Goal: Entertainment & Leisure: Consume media (video, audio)

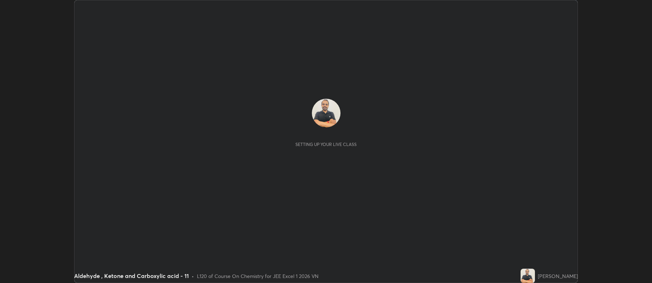
scroll to position [283, 652]
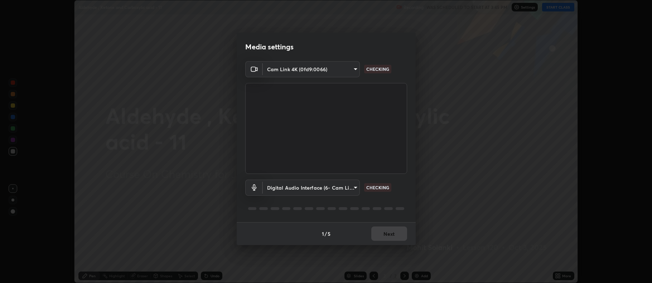
type input "8faab941be8ce1429dceecafb48bbd684fbb8c916f7ee1a0de61e202d05f63ba"
type input "faa04d66c75b17f3a5dba099cf76a160861bbee26529a88440e8c0c286b25463"
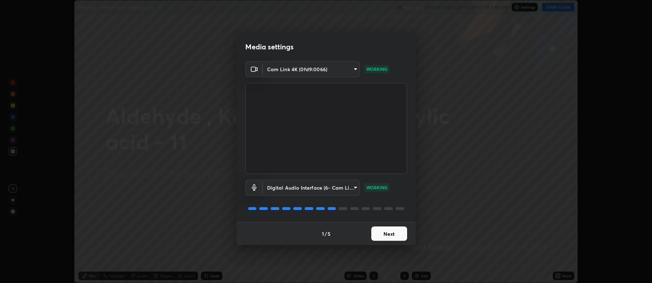
click at [392, 235] on button "Next" at bounding box center [390, 234] width 36 height 14
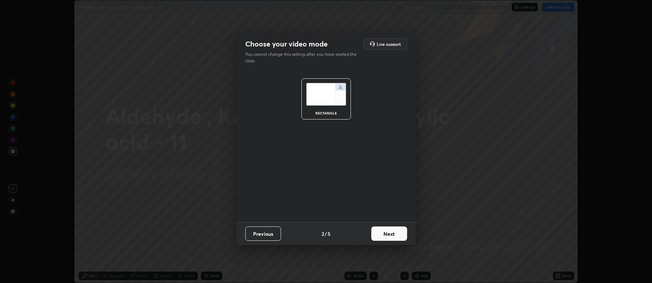
click at [391, 233] on button "Next" at bounding box center [390, 234] width 36 height 14
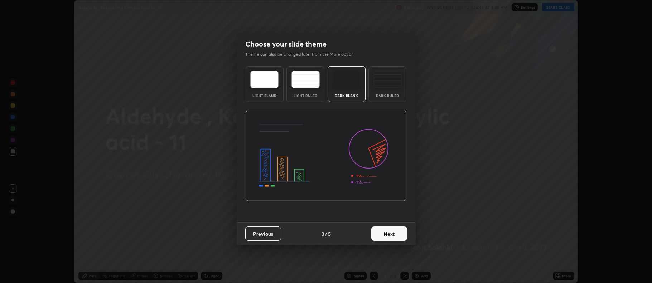
click at [390, 90] on div "Dark Ruled" at bounding box center [388, 84] width 38 height 36
click at [389, 231] on button "Next" at bounding box center [390, 234] width 36 height 14
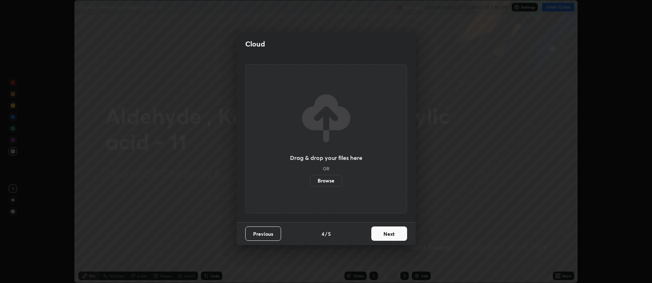
click at [391, 234] on button "Next" at bounding box center [390, 234] width 36 height 14
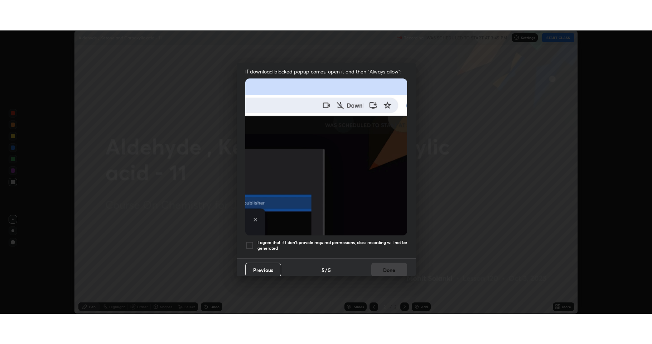
scroll to position [145, 0]
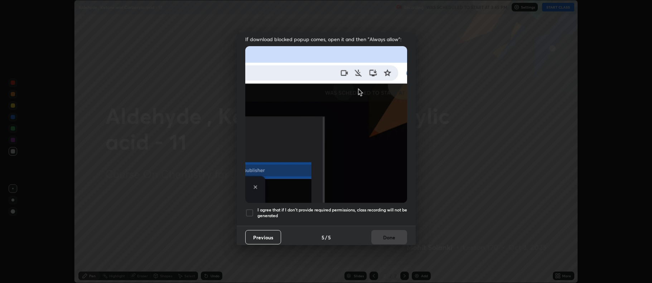
click at [251, 209] on div at bounding box center [249, 213] width 9 height 9
click at [375, 230] on button "Done" at bounding box center [390, 237] width 36 height 14
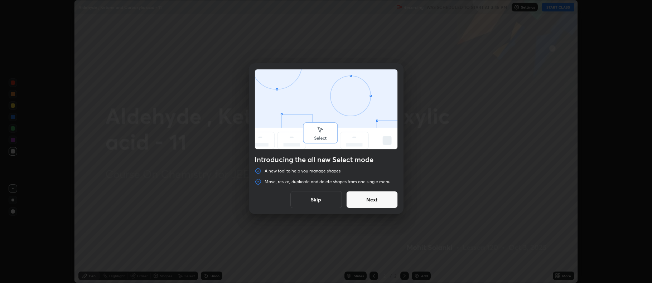
click at [382, 205] on button "Next" at bounding box center [372, 199] width 52 height 17
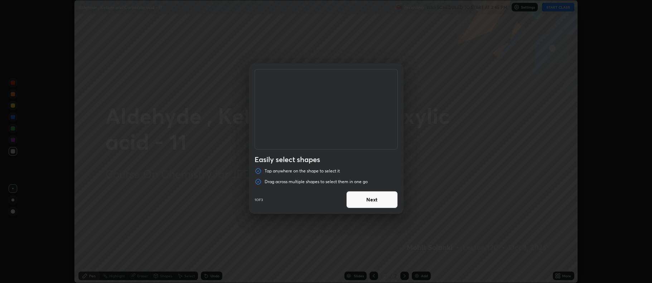
click at [381, 206] on button "Next" at bounding box center [372, 199] width 52 height 17
click at [382, 203] on button "Next" at bounding box center [372, 199] width 52 height 17
click at [379, 204] on button "Done" at bounding box center [372, 199] width 52 height 17
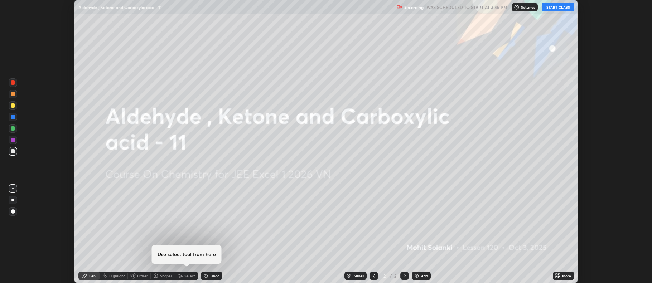
click at [415, 273] on div "Add" at bounding box center [421, 276] width 19 height 9
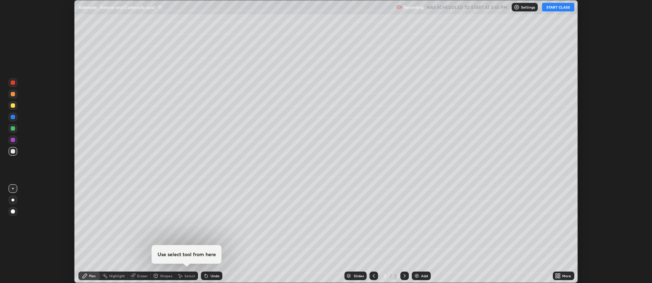
click at [559, 277] on icon at bounding box center [558, 276] width 6 height 6
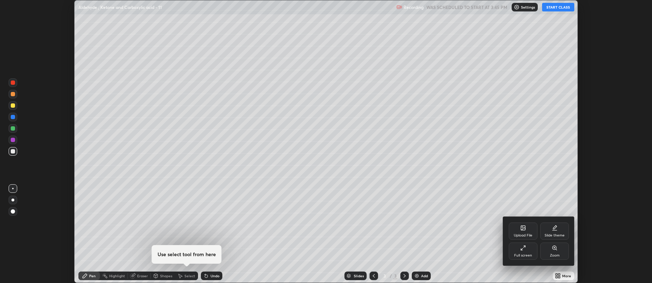
click at [528, 250] on div "Full screen" at bounding box center [523, 251] width 29 height 17
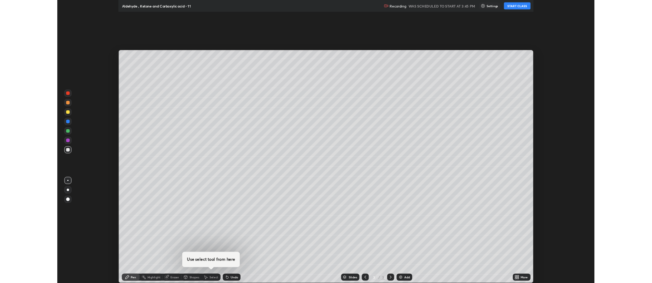
scroll to position [344, 652]
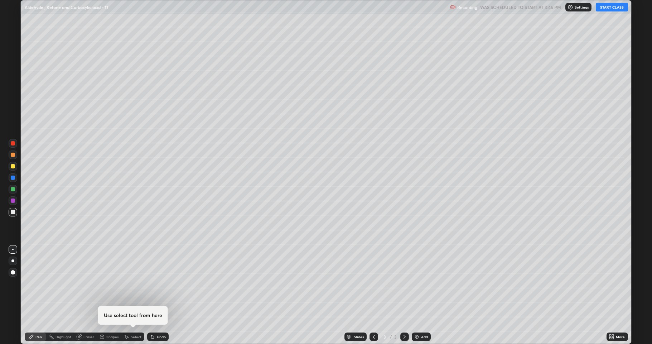
click at [612, 10] on button "START CLASS" at bounding box center [612, 7] width 32 height 9
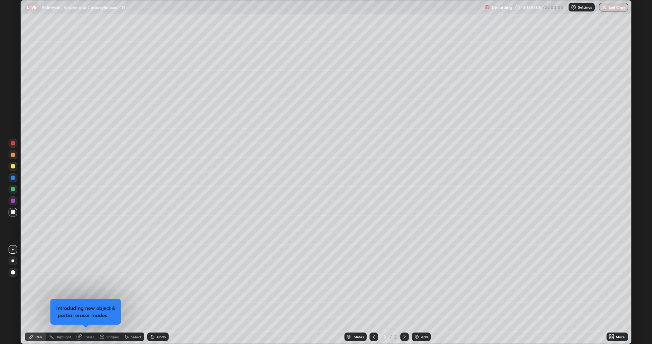
click at [11, 213] on div at bounding box center [13, 212] width 4 height 4
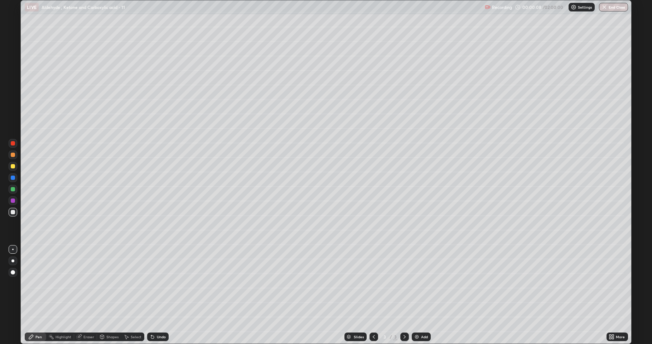
click at [13, 214] on div at bounding box center [13, 212] width 4 height 4
click at [11, 167] on div at bounding box center [13, 166] width 4 height 4
click at [13, 212] on div at bounding box center [13, 212] width 4 height 4
click at [12, 169] on div at bounding box center [13, 166] width 9 height 9
click at [13, 190] on div at bounding box center [13, 189] width 4 height 4
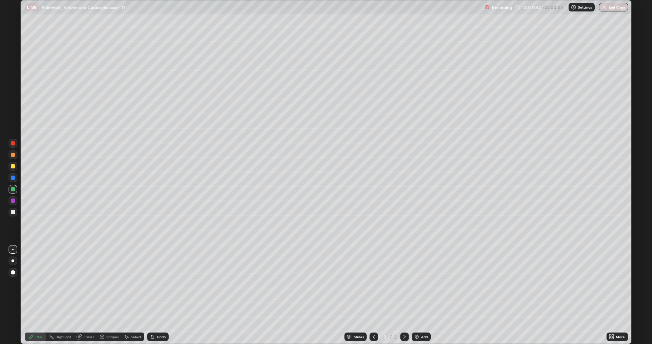
click at [13, 213] on div at bounding box center [13, 212] width 4 height 4
click at [10, 168] on div at bounding box center [13, 166] width 9 height 9
click at [416, 283] on img at bounding box center [417, 337] width 6 height 6
click at [14, 215] on div at bounding box center [13, 212] width 9 height 9
click at [114, 283] on div "Shapes" at bounding box center [109, 337] width 24 height 14
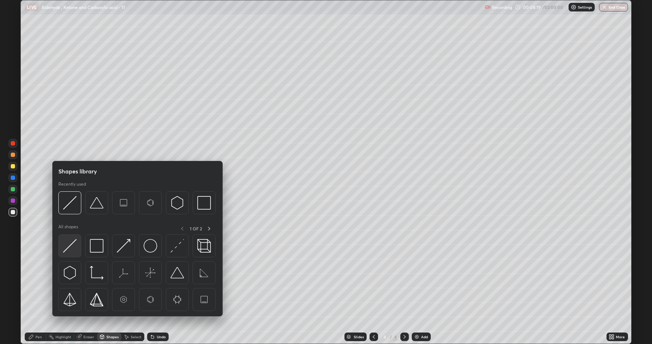
click at [77, 247] on div at bounding box center [69, 245] width 23 height 23
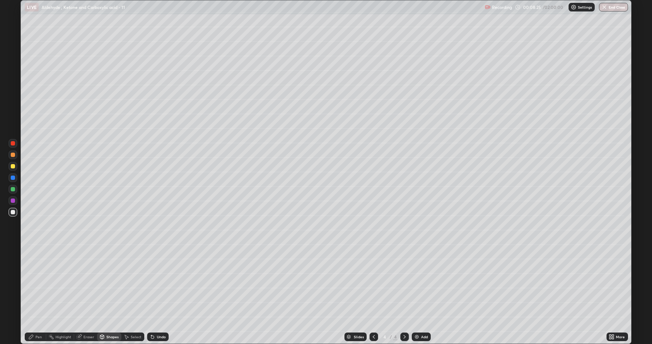
click at [13, 170] on div at bounding box center [13, 166] width 9 height 9
click at [155, 283] on div "Undo" at bounding box center [157, 336] width 21 height 9
click at [38, 283] on div "Pen" at bounding box center [38, 337] width 6 height 4
click at [12, 214] on div at bounding box center [13, 212] width 9 height 9
click at [12, 167] on div at bounding box center [13, 166] width 4 height 4
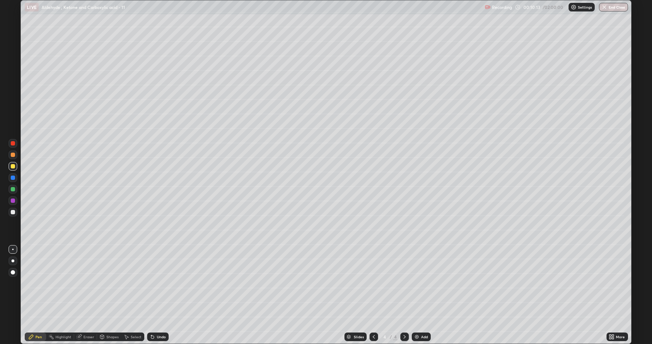
click at [14, 191] on div at bounding box center [13, 189] width 4 height 4
click at [11, 167] on div at bounding box center [13, 166] width 4 height 4
click at [14, 214] on div at bounding box center [13, 212] width 4 height 4
click at [13, 168] on div at bounding box center [13, 166] width 4 height 4
click at [115, 283] on div "Shapes" at bounding box center [112, 337] width 12 height 4
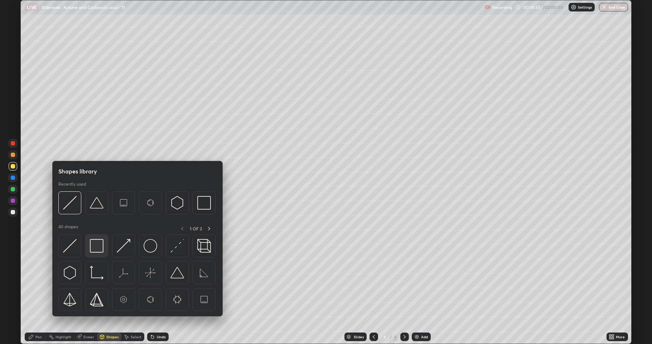
click at [100, 250] on img at bounding box center [97, 246] width 14 height 14
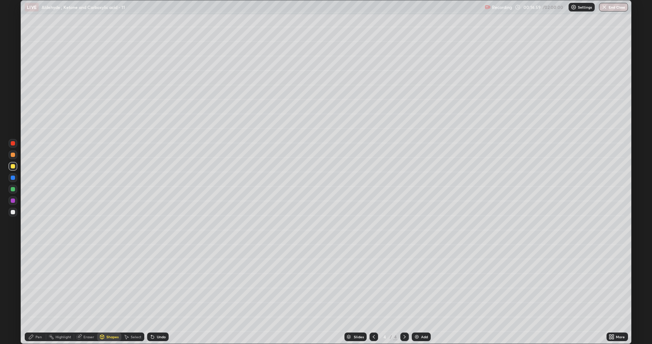
click at [14, 212] on div at bounding box center [13, 212] width 4 height 4
click at [162, 283] on div "Undo" at bounding box center [161, 337] width 9 height 4
click at [38, 283] on div "Pen" at bounding box center [38, 337] width 6 height 4
click at [14, 191] on div at bounding box center [13, 189] width 9 height 9
click at [402, 283] on icon at bounding box center [405, 337] width 6 height 6
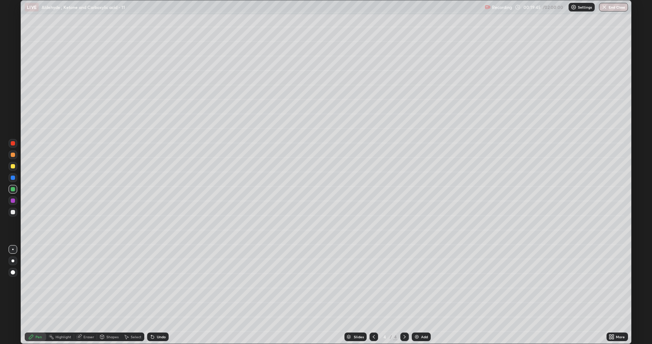
click at [415, 283] on img at bounding box center [417, 337] width 6 height 6
click at [109, 283] on div "Shapes" at bounding box center [112, 337] width 12 height 4
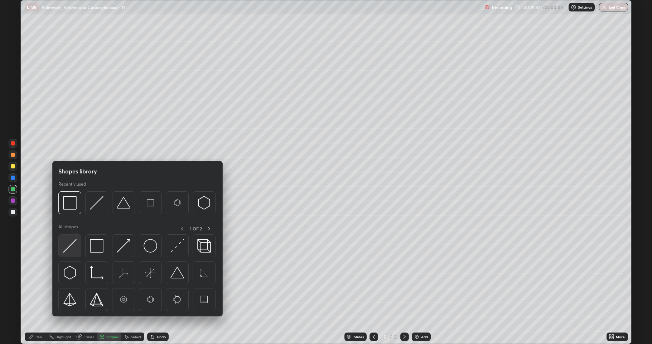
click at [69, 250] on img at bounding box center [70, 246] width 14 height 14
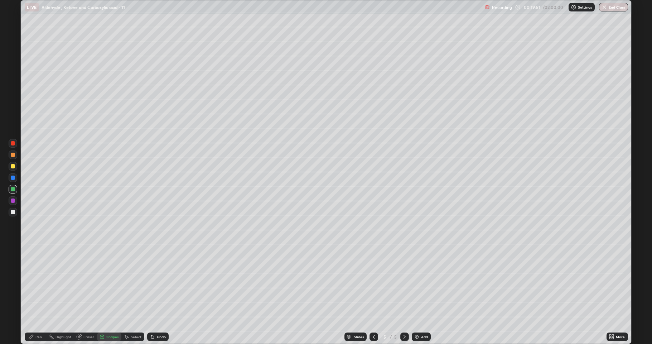
click at [39, 283] on div "Pen" at bounding box center [38, 337] width 6 height 4
click at [14, 210] on div at bounding box center [13, 212] width 4 height 4
click at [14, 168] on div at bounding box center [13, 166] width 4 height 4
click at [12, 188] on div at bounding box center [13, 189] width 4 height 4
click at [13, 166] on div at bounding box center [13, 166] width 4 height 4
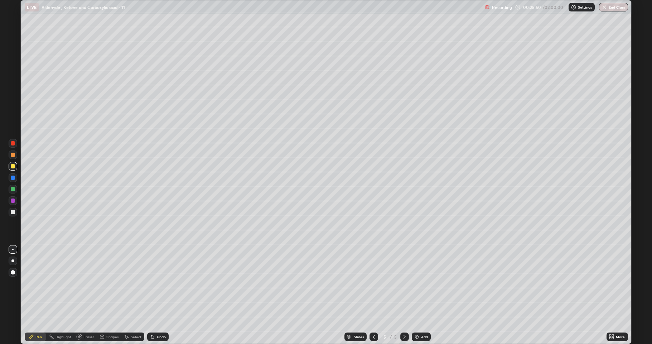
click at [414, 283] on img at bounding box center [417, 337] width 6 height 6
click at [14, 214] on div at bounding box center [13, 212] width 4 height 4
click at [109, 283] on div "Shapes" at bounding box center [109, 336] width 24 height 9
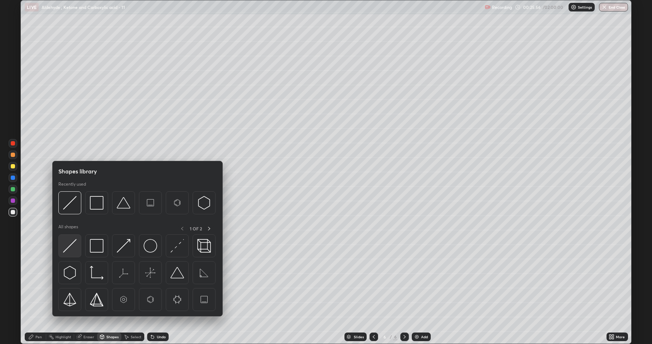
click at [74, 248] on img at bounding box center [70, 246] width 14 height 14
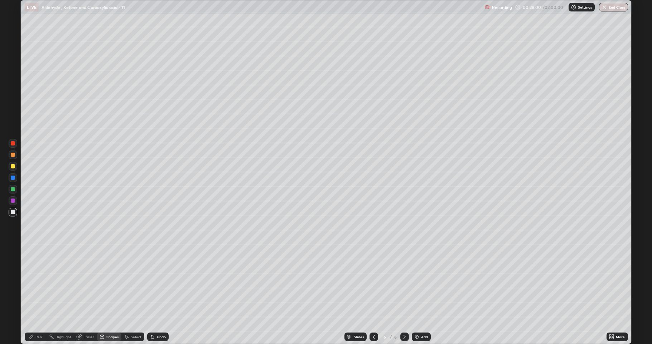
click at [14, 167] on div at bounding box center [13, 166] width 4 height 4
click at [153, 283] on icon at bounding box center [152, 337] width 3 height 3
click at [39, 283] on div "Pen" at bounding box center [38, 337] width 6 height 4
click at [13, 215] on div at bounding box center [13, 212] width 9 height 9
click at [13, 168] on div at bounding box center [13, 166] width 4 height 4
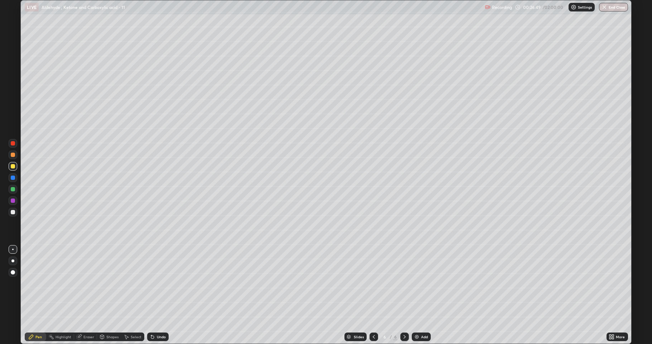
click at [12, 211] on div at bounding box center [13, 212] width 4 height 4
click at [13, 167] on div at bounding box center [13, 166] width 4 height 4
click at [11, 211] on div at bounding box center [13, 212] width 4 height 4
click at [13, 201] on div at bounding box center [13, 200] width 4 height 4
click at [13, 212] on div at bounding box center [13, 212] width 4 height 4
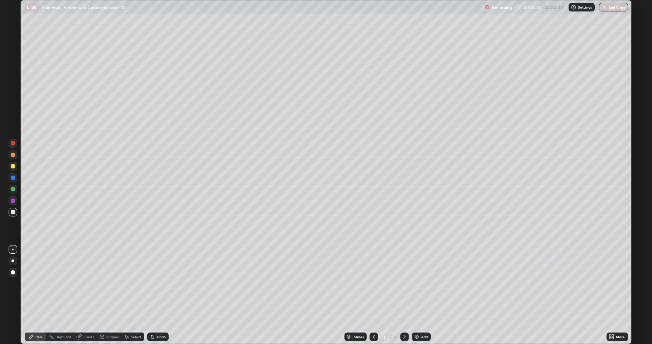
click at [11, 191] on div at bounding box center [13, 189] width 4 height 4
click at [12, 169] on div at bounding box center [13, 166] width 9 height 9
click at [16, 190] on div at bounding box center [13, 189] width 9 height 9
click at [417, 283] on img at bounding box center [417, 337] width 6 height 6
click at [107, 283] on div "Shapes" at bounding box center [112, 337] width 12 height 4
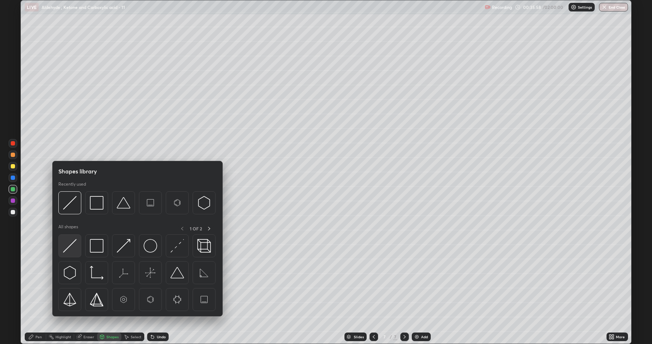
click at [71, 251] on img at bounding box center [70, 246] width 14 height 14
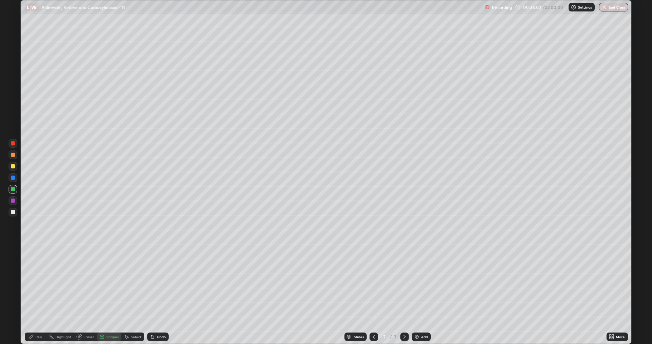
click at [40, 283] on div "Pen" at bounding box center [38, 337] width 6 height 4
click at [13, 214] on div at bounding box center [13, 212] width 9 height 9
click at [14, 168] on div at bounding box center [13, 166] width 4 height 4
click at [162, 283] on div "Undo" at bounding box center [157, 336] width 21 height 9
click at [159, 283] on div "Undo" at bounding box center [161, 337] width 9 height 4
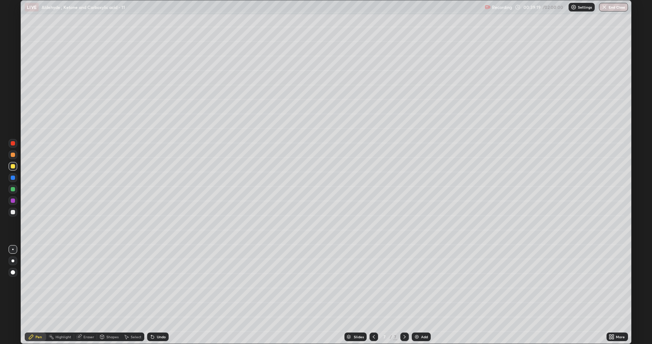
click at [155, 283] on div "Undo" at bounding box center [157, 336] width 21 height 9
click at [158, 283] on div "Undo" at bounding box center [157, 336] width 21 height 9
click at [166, 283] on div "Undo" at bounding box center [157, 336] width 21 height 9
click at [133, 283] on div "Select" at bounding box center [132, 336] width 23 height 9
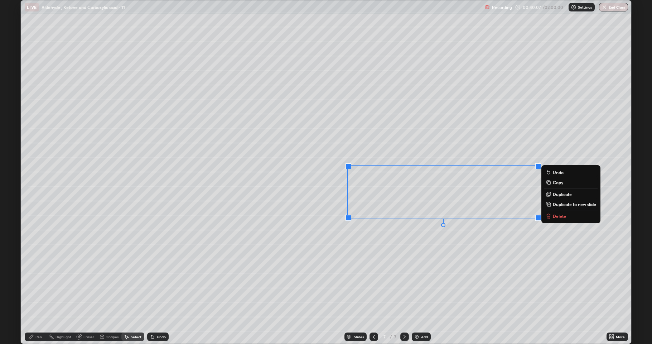
click at [558, 195] on p "Duplicate" at bounding box center [562, 194] width 19 height 6
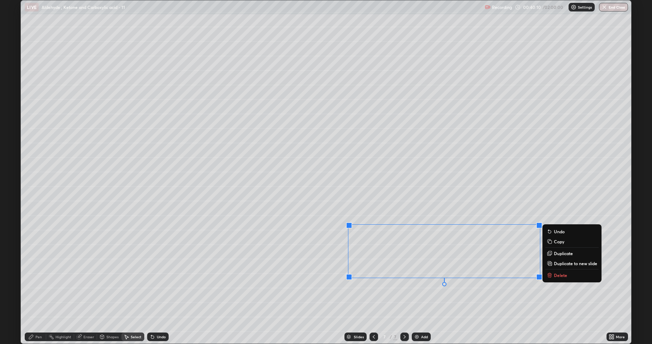
click at [401, 283] on div "0 ° Undo Copy Duplicate Duplicate to new slide Delete" at bounding box center [326, 171] width 611 height 343
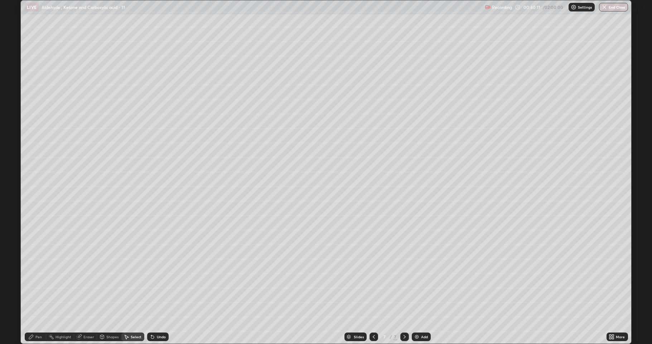
click at [36, 283] on div "Pen" at bounding box center [35, 336] width 21 height 9
click at [14, 201] on div at bounding box center [13, 200] width 4 height 4
click at [13, 212] on div at bounding box center [13, 212] width 4 height 4
click at [416, 283] on img at bounding box center [417, 337] width 6 height 6
click at [107, 283] on div "Shapes" at bounding box center [112, 337] width 12 height 4
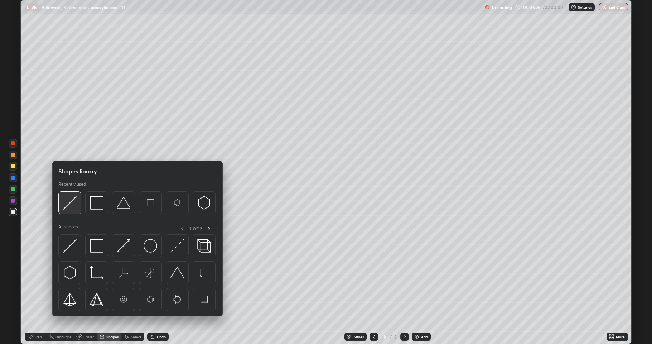
click at [72, 210] on div at bounding box center [69, 202] width 23 height 23
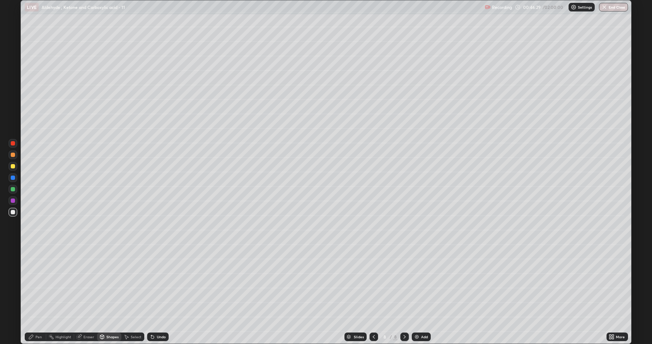
click at [39, 283] on div "Pen" at bounding box center [38, 337] width 6 height 4
click at [12, 166] on div at bounding box center [13, 166] width 4 height 4
click at [13, 210] on div at bounding box center [13, 212] width 4 height 4
click at [13, 191] on div at bounding box center [13, 189] width 9 height 9
click at [12, 214] on div at bounding box center [13, 212] width 4 height 4
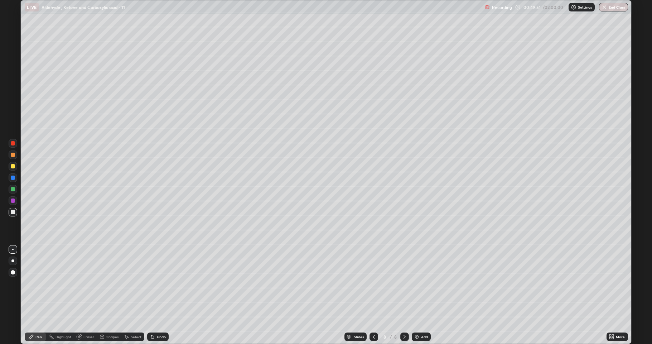
click at [13, 169] on div at bounding box center [13, 166] width 9 height 9
click at [13, 189] on div at bounding box center [13, 189] width 4 height 4
click at [414, 283] on img at bounding box center [417, 337] width 6 height 6
click at [110, 283] on div "Shapes" at bounding box center [112, 337] width 12 height 4
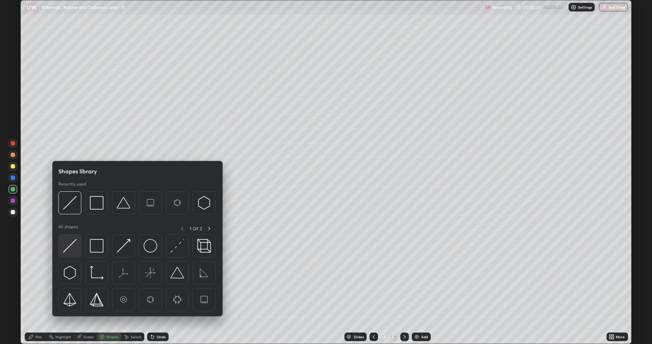
click at [73, 250] on img at bounding box center [70, 246] width 14 height 14
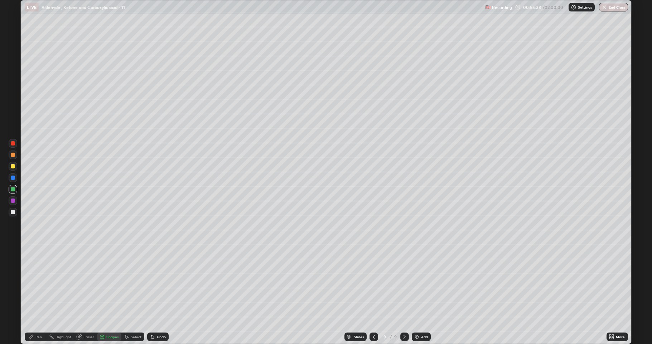
click at [14, 167] on div at bounding box center [13, 166] width 4 height 4
click at [14, 214] on div at bounding box center [13, 212] width 4 height 4
click at [12, 168] on div at bounding box center [13, 166] width 9 height 9
click at [13, 214] on div at bounding box center [13, 212] width 4 height 4
click at [152, 283] on icon at bounding box center [152, 337] width 3 height 3
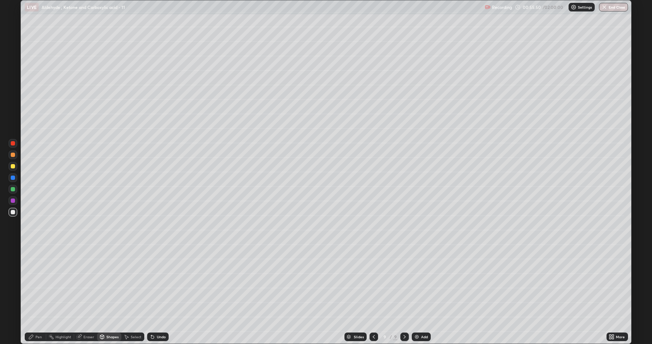
click at [38, 283] on div "Pen" at bounding box center [38, 337] width 6 height 4
click at [14, 167] on div at bounding box center [13, 166] width 4 height 4
click at [10, 210] on div at bounding box center [13, 212] width 9 height 9
click at [12, 168] on div at bounding box center [13, 166] width 4 height 4
click at [12, 192] on div at bounding box center [13, 189] width 9 height 9
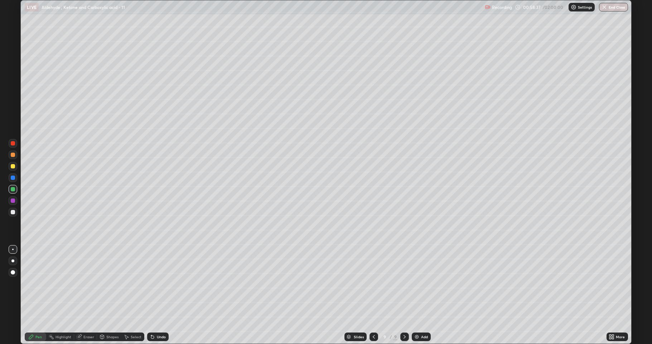
click at [8, 211] on div at bounding box center [12, 211] width 11 height 11
click at [11, 169] on div at bounding box center [13, 166] width 9 height 9
click at [10, 188] on div at bounding box center [13, 189] width 9 height 9
click at [13, 214] on div at bounding box center [13, 212] width 4 height 4
click at [10, 201] on div at bounding box center [13, 200] width 9 height 9
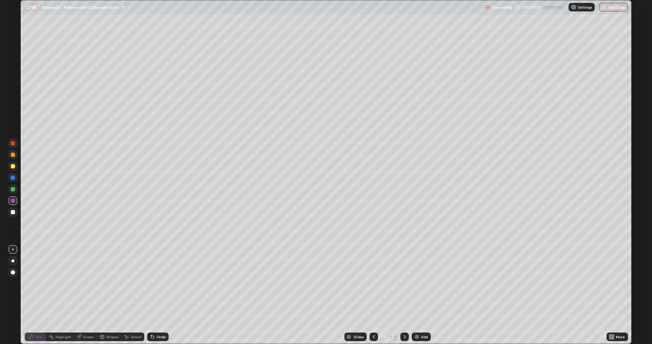
click at [86, 283] on div "Eraser" at bounding box center [88, 337] width 11 height 4
click at [38, 283] on div "Pen" at bounding box center [38, 337] width 6 height 4
click at [15, 211] on div at bounding box center [13, 212] width 4 height 4
click at [107, 283] on div "Shapes" at bounding box center [109, 337] width 24 height 14
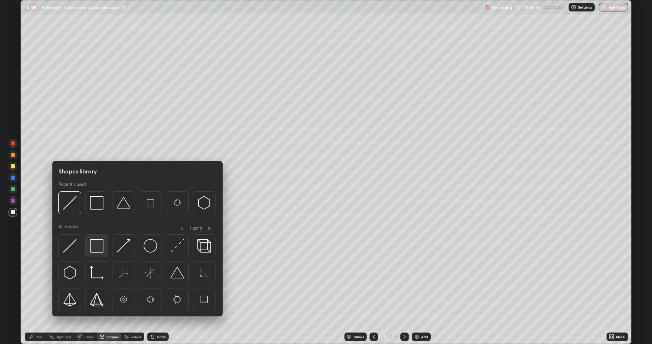
click at [99, 251] on img at bounding box center [97, 246] width 14 height 14
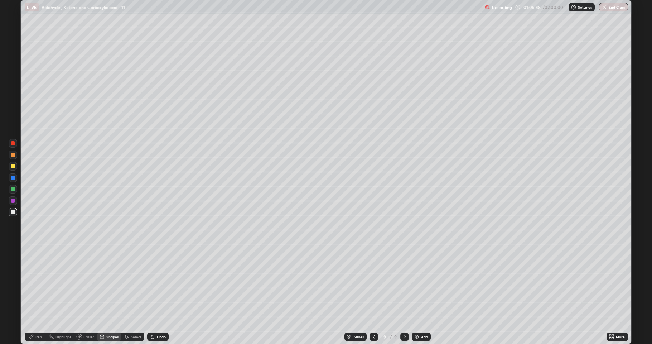
click at [12, 168] on div at bounding box center [13, 166] width 4 height 4
click at [150, 283] on icon at bounding box center [153, 337] width 6 height 6
click at [37, 283] on div "Pen" at bounding box center [38, 337] width 6 height 4
click at [12, 191] on div at bounding box center [13, 189] width 4 height 4
click at [11, 212] on div at bounding box center [13, 212] width 4 height 4
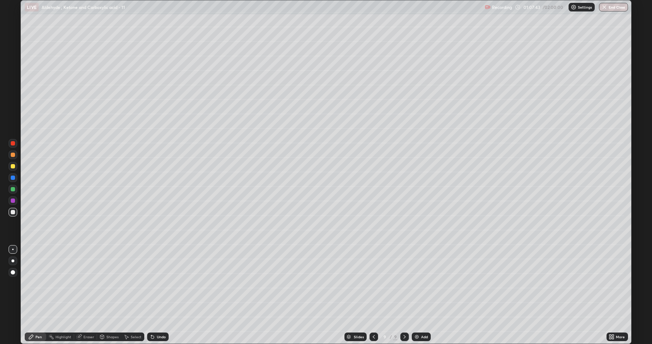
click at [10, 189] on div at bounding box center [13, 189] width 9 height 9
click at [420, 283] on div "Add" at bounding box center [421, 336] width 19 height 9
click at [109, 283] on div "Shapes" at bounding box center [109, 336] width 24 height 9
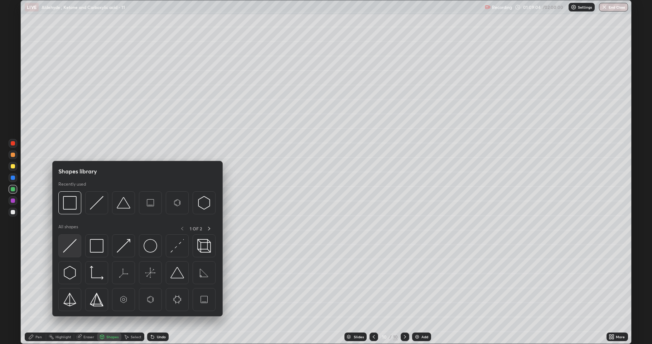
click at [77, 250] on div at bounding box center [69, 245] width 23 height 23
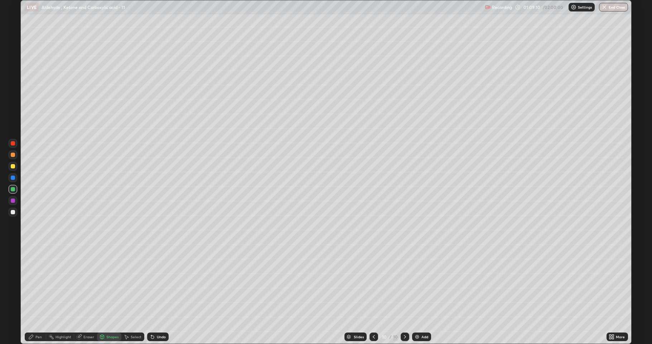
click at [38, 283] on div "Pen" at bounding box center [38, 337] width 6 height 4
click at [14, 212] on div at bounding box center [13, 212] width 4 height 4
click at [158, 283] on div "Undo" at bounding box center [161, 337] width 9 height 4
click at [155, 283] on div "Undo" at bounding box center [157, 336] width 21 height 9
click at [153, 283] on icon at bounding box center [153, 337] width 6 height 6
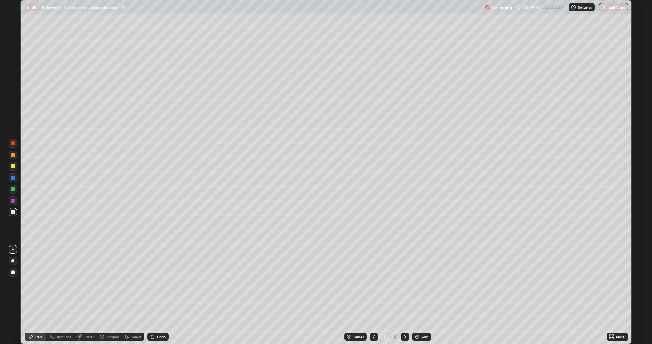
click at [157, 283] on div "Undo" at bounding box center [161, 337] width 9 height 4
click at [158, 283] on div "Undo" at bounding box center [161, 337] width 9 height 4
click at [160, 283] on div "Undo" at bounding box center [157, 336] width 21 height 9
click at [162, 283] on div "Undo" at bounding box center [156, 337] width 24 height 14
click at [13, 167] on div at bounding box center [13, 166] width 4 height 4
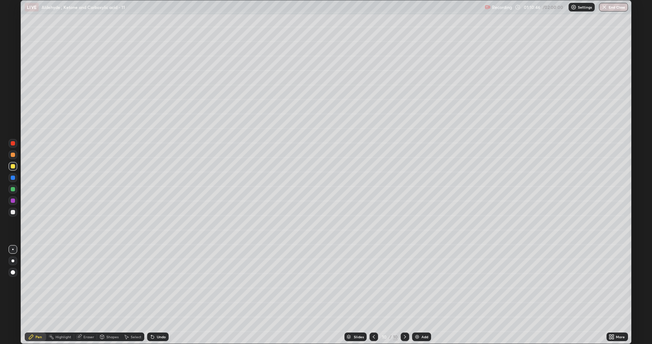
click at [152, 283] on icon at bounding box center [152, 337] width 3 height 3
click at [152, 283] on icon at bounding box center [153, 337] width 6 height 6
click at [154, 283] on icon at bounding box center [153, 337] width 6 height 6
click at [154, 283] on div "Undo" at bounding box center [157, 336] width 21 height 9
click at [12, 212] on div at bounding box center [13, 212] width 4 height 4
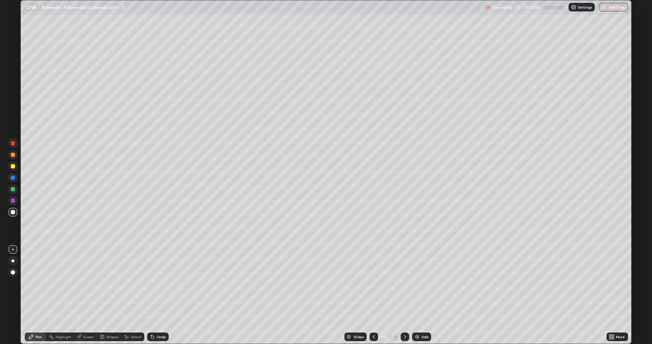
click at [12, 166] on div at bounding box center [13, 166] width 4 height 4
click at [13, 211] on div at bounding box center [13, 212] width 4 height 4
click at [153, 283] on icon at bounding box center [153, 337] width 6 height 6
click at [154, 283] on div "Undo" at bounding box center [157, 336] width 21 height 9
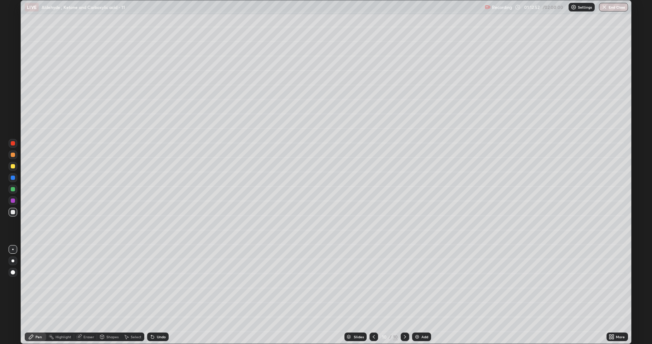
click at [153, 283] on div "Undo" at bounding box center [156, 337] width 24 height 14
click at [154, 283] on div "Undo" at bounding box center [156, 337] width 24 height 14
click at [12, 169] on div at bounding box center [13, 166] width 9 height 9
click at [15, 212] on div at bounding box center [13, 212] width 4 height 4
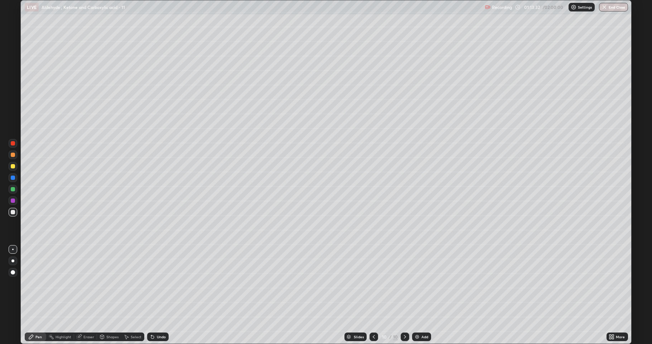
click at [13, 191] on div at bounding box center [13, 189] width 4 height 4
click at [14, 168] on div at bounding box center [13, 166] width 4 height 4
click at [162, 283] on div "Undo" at bounding box center [161, 337] width 9 height 4
click at [15, 209] on div at bounding box center [13, 212] width 9 height 9
click at [11, 192] on div at bounding box center [13, 189] width 9 height 9
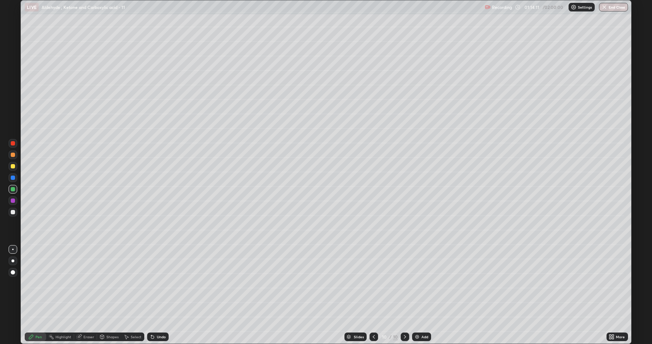
click at [13, 212] on div at bounding box center [13, 212] width 4 height 4
click at [14, 215] on div at bounding box center [13, 212] width 9 height 9
click at [12, 168] on div at bounding box center [13, 166] width 9 height 9
click at [162, 283] on div "Undo" at bounding box center [157, 336] width 21 height 9
click at [159, 283] on div "Undo" at bounding box center [156, 337] width 24 height 14
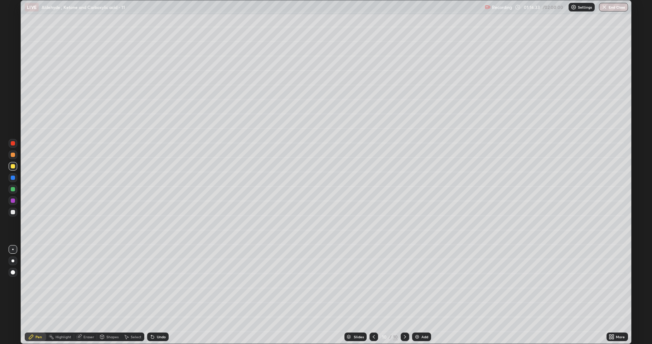
click at [163, 283] on div "Undo" at bounding box center [161, 337] width 9 height 4
click at [164, 283] on div "Undo" at bounding box center [161, 337] width 9 height 4
click at [13, 214] on div at bounding box center [13, 212] width 4 height 4
click at [420, 283] on div "Add" at bounding box center [421, 336] width 19 height 9
click at [13, 168] on div at bounding box center [13, 166] width 9 height 9
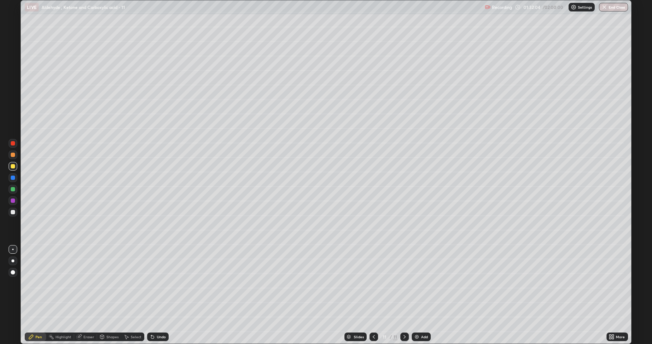
click at [11, 214] on div at bounding box center [13, 212] width 4 height 4
click at [12, 166] on div at bounding box center [13, 166] width 4 height 4
click at [13, 214] on div at bounding box center [13, 212] width 9 height 9
click at [13, 168] on div at bounding box center [13, 166] width 4 height 4
click at [15, 190] on div at bounding box center [13, 189] width 9 height 9
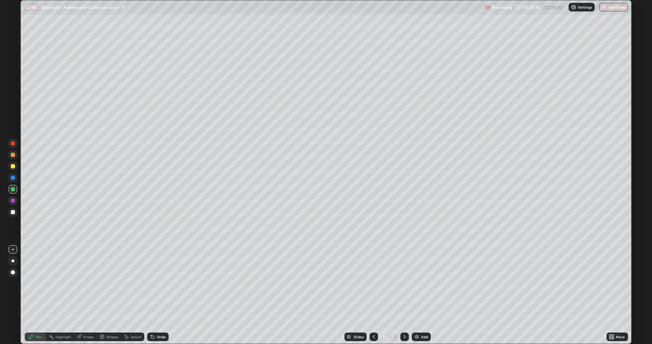
click at [14, 210] on div at bounding box center [13, 212] width 4 height 4
click at [13, 166] on div at bounding box center [13, 166] width 4 height 4
click at [11, 213] on div at bounding box center [13, 212] width 4 height 4
click at [13, 192] on div at bounding box center [13, 189] width 9 height 9
click at [13, 214] on div at bounding box center [13, 212] width 4 height 4
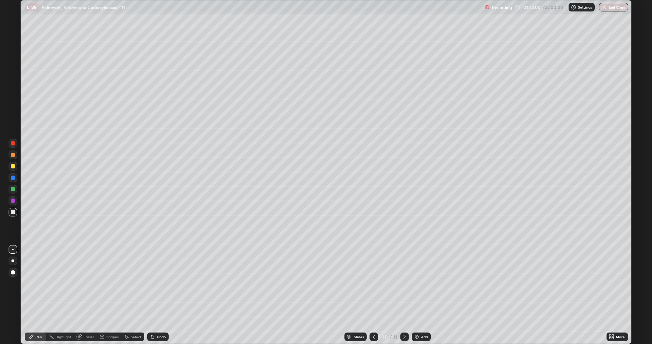
click at [410, 283] on div "Slides 11 / 11 Add" at bounding box center [388, 337] width 438 height 14
click at [417, 283] on img at bounding box center [417, 337] width 6 height 6
click at [13, 168] on div at bounding box center [13, 166] width 4 height 4
click at [86, 283] on div "Eraser" at bounding box center [85, 337] width 23 height 14
click at [37, 283] on div "Pen" at bounding box center [38, 337] width 6 height 4
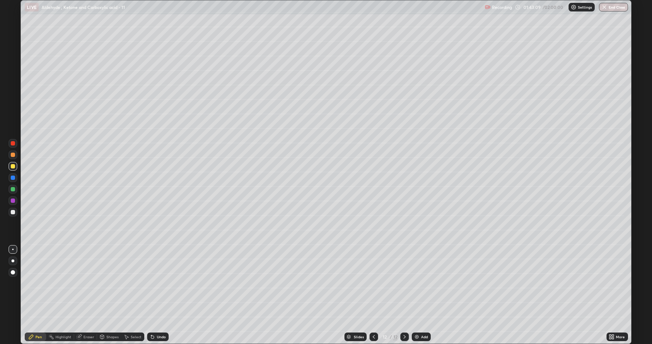
click at [13, 211] on div at bounding box center [13, 212] width 4 height 4
click at [15, 212] on div at bounding box center [13, 212] width 4 height 4
click at [11, 191] on div at bounding box center [13, 189] width 4 height 4
click at [16, 211] on div at bounding box center [13, 212] width 9 height 9
click at [13, 190] on div at bounding box center [13, 189] width 4 height 4
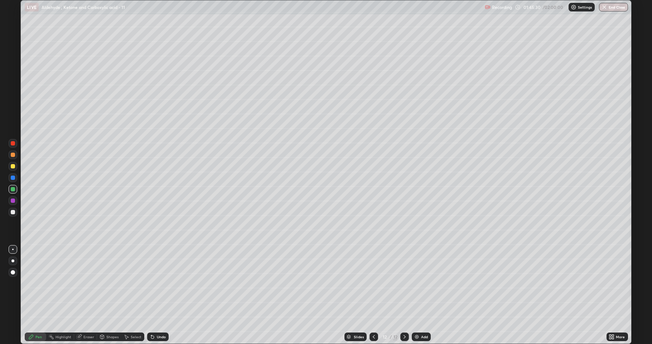
click at [13, 214] on div at bounding box center [13, 212] width 4 height 4
click at [13, 169] on div at bounding box center [13, 166] width 9 height 9
click at [13, 191] on div at bounding box center [13, 189] width 9 height 9
click at [16, 211] on div at bounding box center [13, 212] width 9 height 9
click at [14, 167] on div at bounding box center [13, 166] width 4 height 4
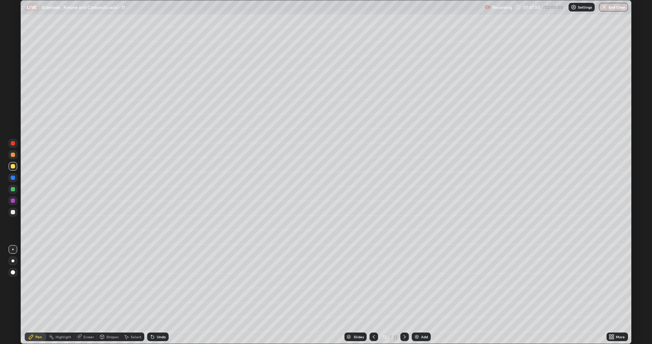
click at [84, 283] on div "Eraser" at bounding box center [88, 337] width 11 height 4
click at [41, 283] on div "Pen" at bounding box center [35, 337] width 21 height 14
click at [13, 191] on div at bounding box center [13, 189] width 4 height 4
click at [413, 283] on div "Add" at bounding box center [421, 336] width 19 height 9
click at [14, 211] on div at bounding box center [13, 212] width 4 height 4
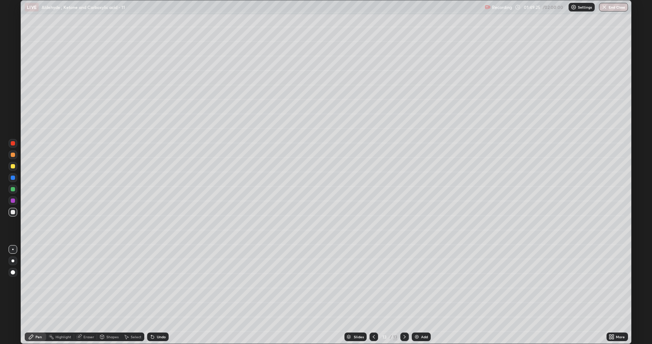
click at [13, 168] on div at bounding box center [13, 166] width 9 height 9
click at [15, 190] on div at bounding box center [13, 189] width 9 height 9
click at [13, 201] on div at bounding box center [13, 200] width 4 height 4
click at [16, 215] on div at bounding box center [13, 212] width 9 height 9
click at [10, 169] on div at bounding box center [13, 166] width 9 height 9
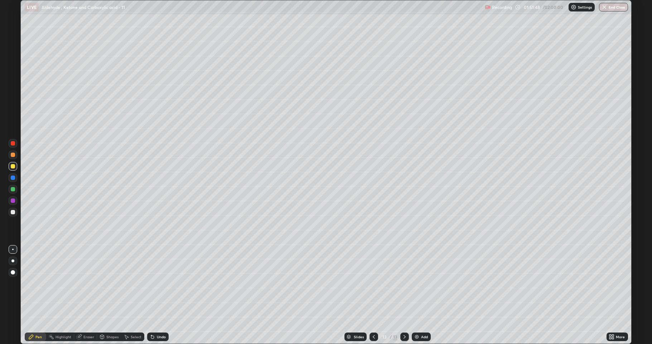
click at [12, 211] on div at bounding box center [13, 212] width 4 height 4
click at [159, 283] on div "Undo" at bounding box center [161, 337] width 9 height 4
click at [160, 283] on div "Undo" at bounding box center [161, 337] width 9 height 4
click at [44, 283] on div "Pen" at bounding box center [35, 336] width 21 height 9
click at [15, 169] on div at bounding box center [13, 166] width 9 height 9
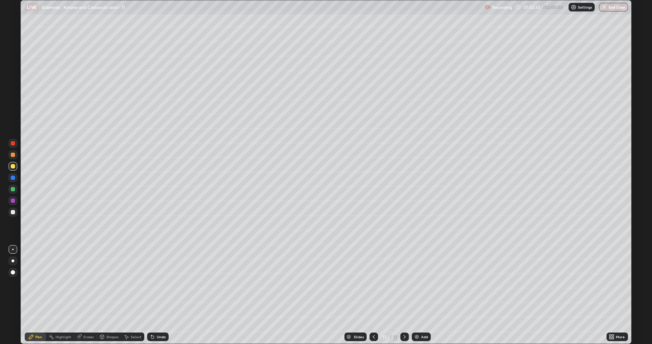
click at [157, 283] on div "Undo" at bounding box center [161, 337] width 9 height 4
click at [155, 283] on div "Undo" at bounding box center [157, 336] width 21 height 9
click at [152, 283] on icon at bounding box center [153, 337] width 6 height 6
click at [153, 283] on icon at bounding box center [153, 337] width 6 height 6
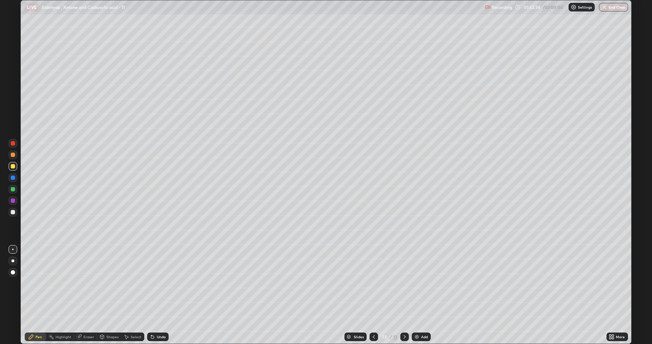
click at [151, 283] on icon at bounding box center [152, 337] width 3 height 3
click at [11, 190] on div at bounding box center [13, 189] width 4 height 4
click at [13, 212] on div at bounding box center [13, 212] width 4 height 4
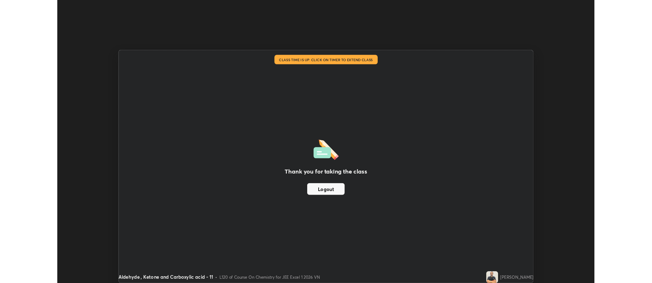
scroll to position [35542, 35173]
